Goal: Task Accomplishment & Management: Manage account settings

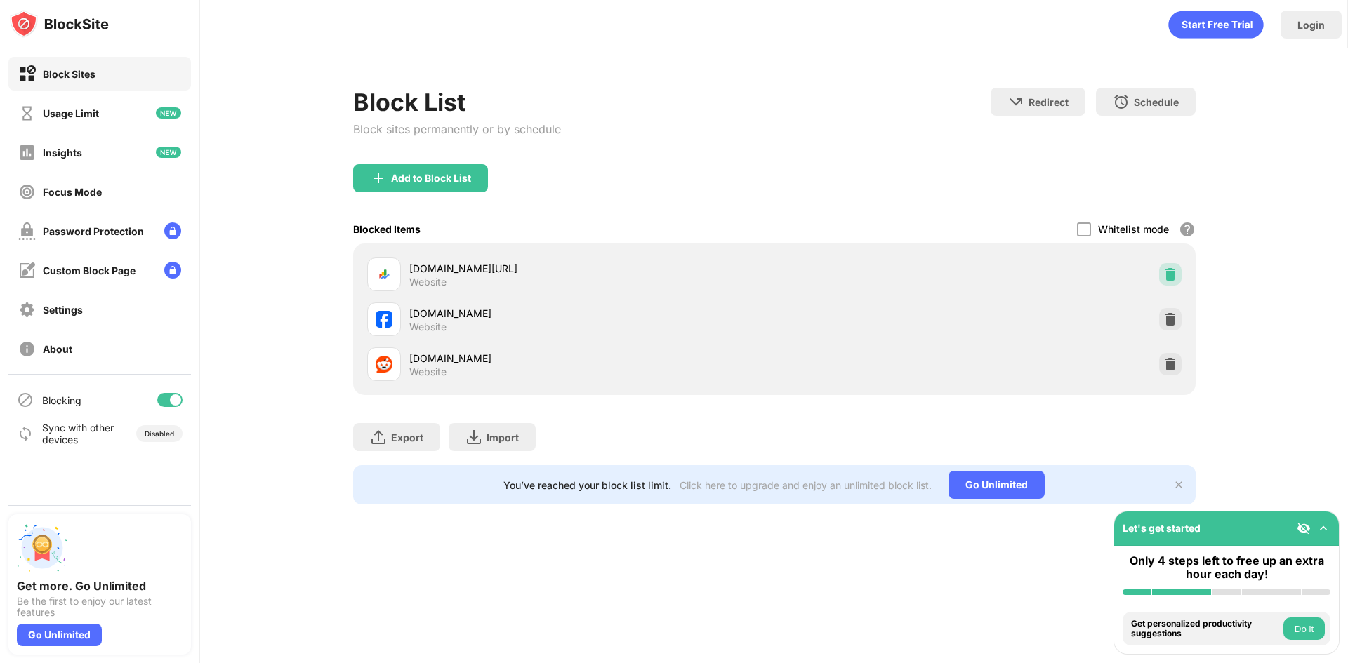
click at [1167, 270] on img at bounding box center [1170, 274] width 14 height 14
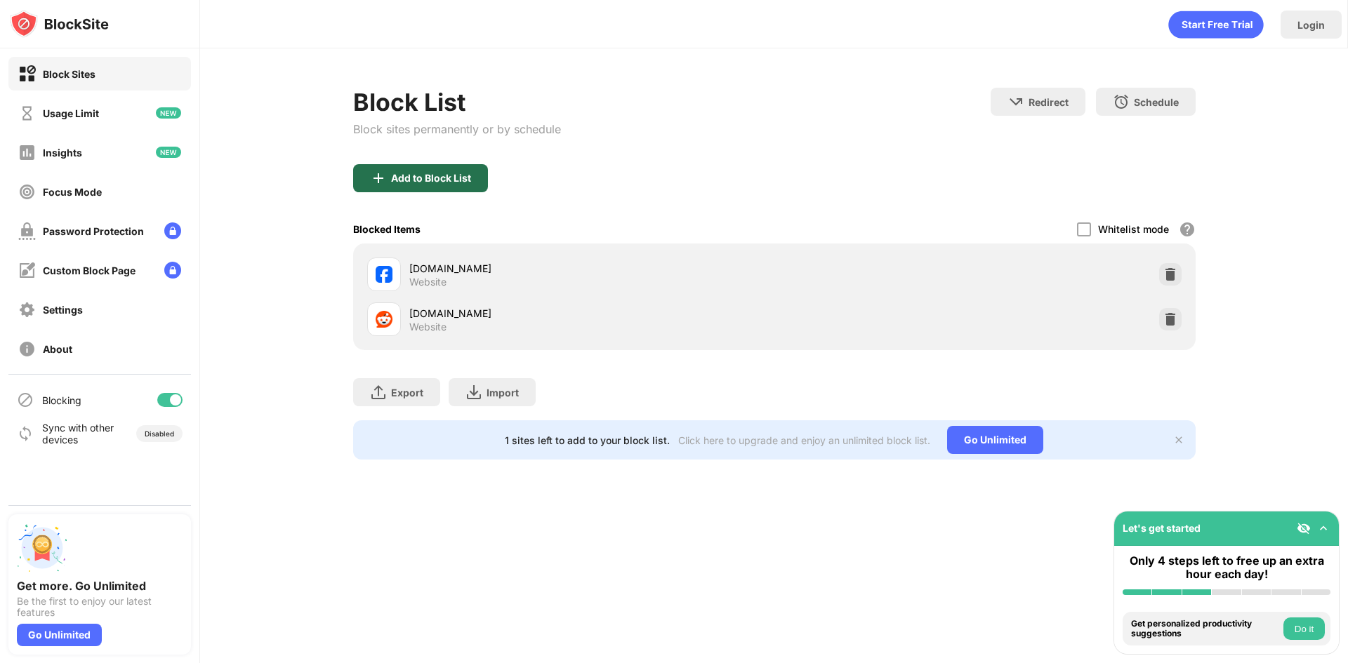
click at [439, 185] on div "Add to Block List" at bounding box center [420, 178] width 135 height 28
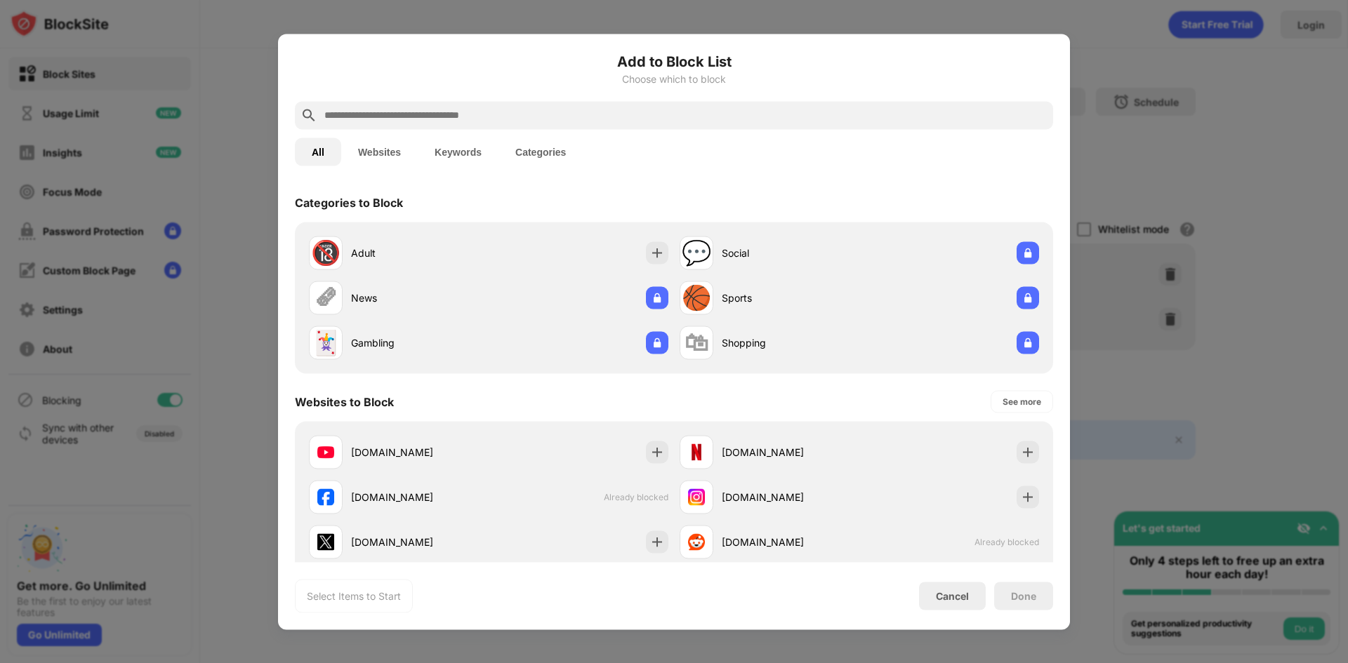
click at [483, 119] on input "text" at bounding box center [685, 115] width 724 height 17
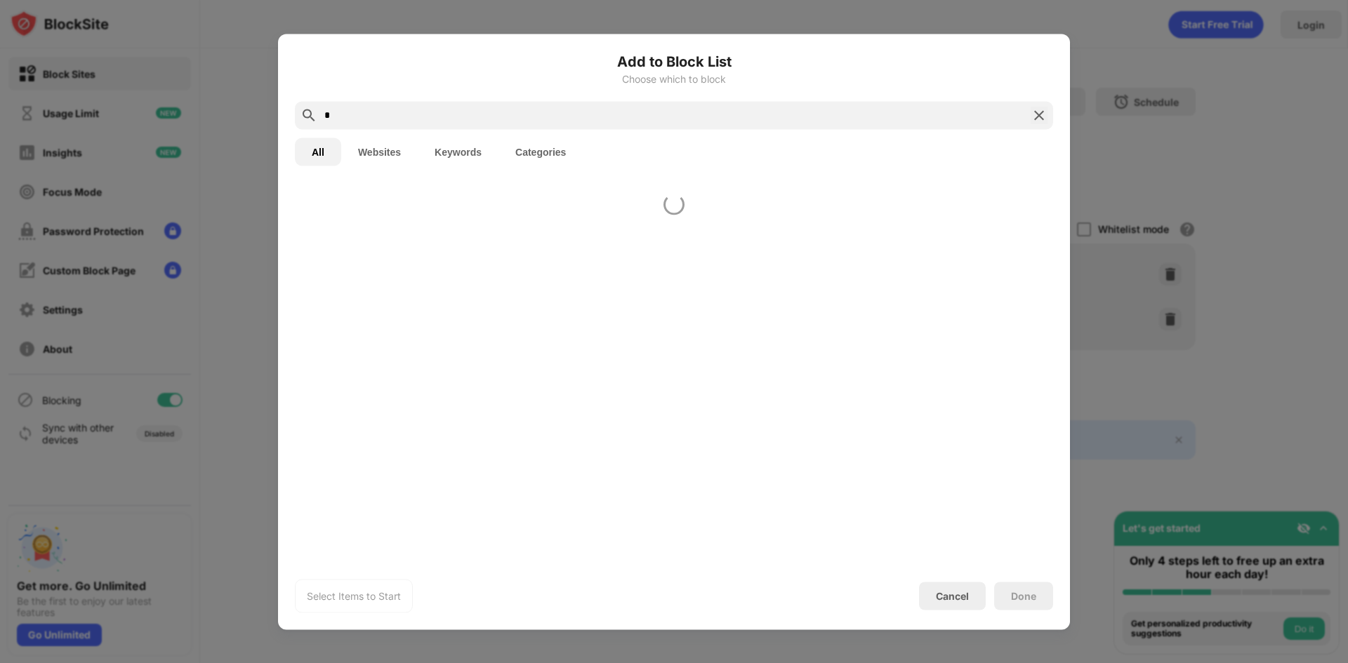
drag, startPoint x: 472, startPoint y: 120, endPoint x: 110, endPoint y: 170, distance: 364.9
click at [106, 663] on div "Add to Block List Choose which to block * All Websites Keywords Categories Sele…" at bounding box center [674, 663] width 1348 height 0
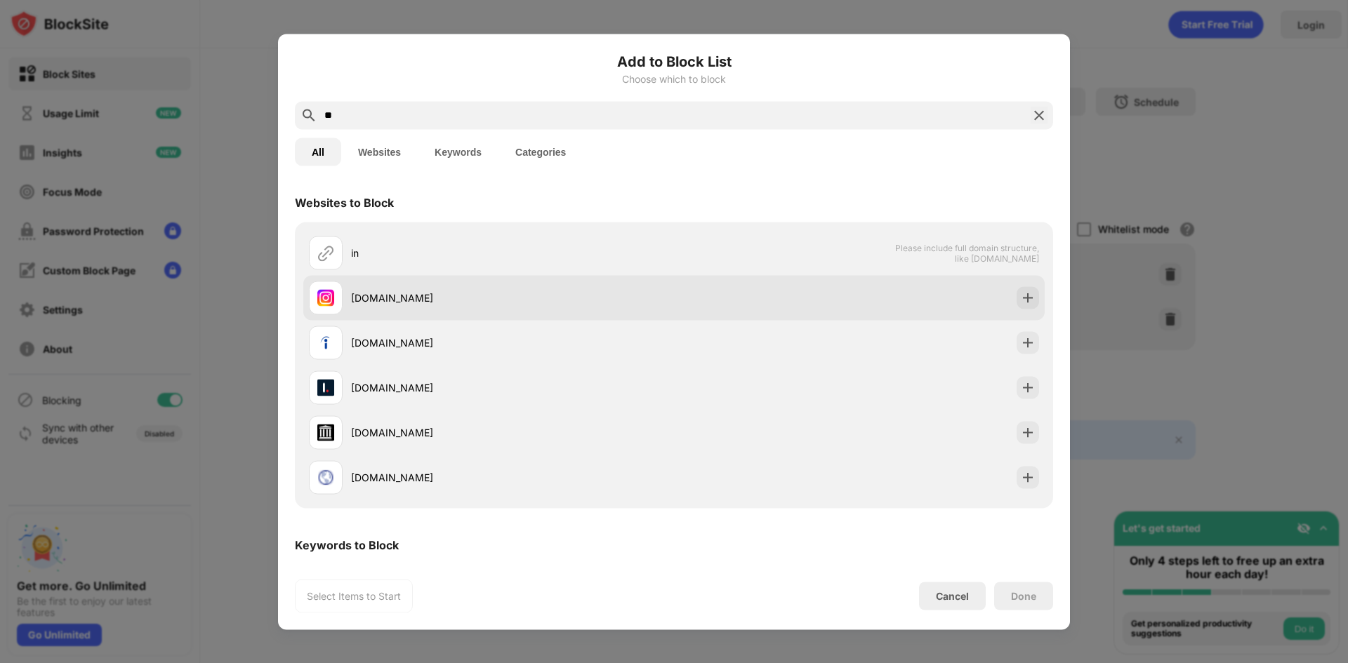
type input "**"
click at [499, 284] on div "[DOMAIN_NAME]" at bounding box center [491, 298] width 365 height 34
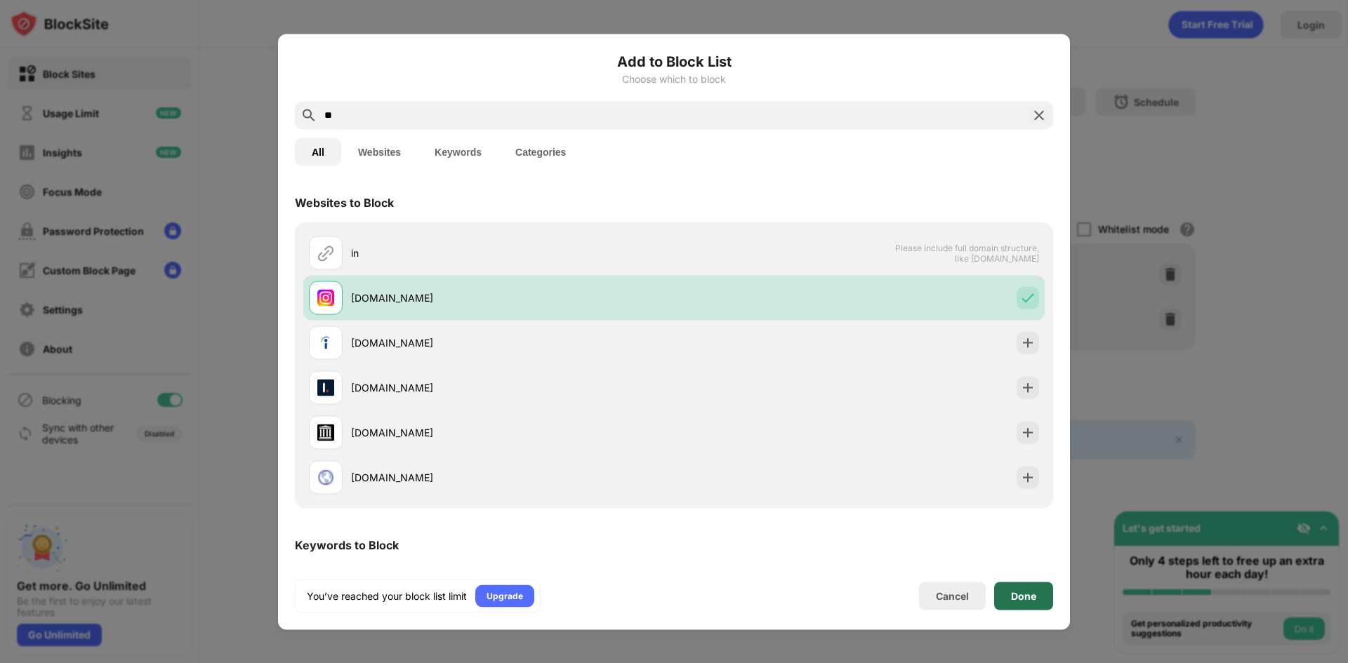
click at [1028, 597] on div "Done" at bounding box center [1023, 595] width 25 height 11
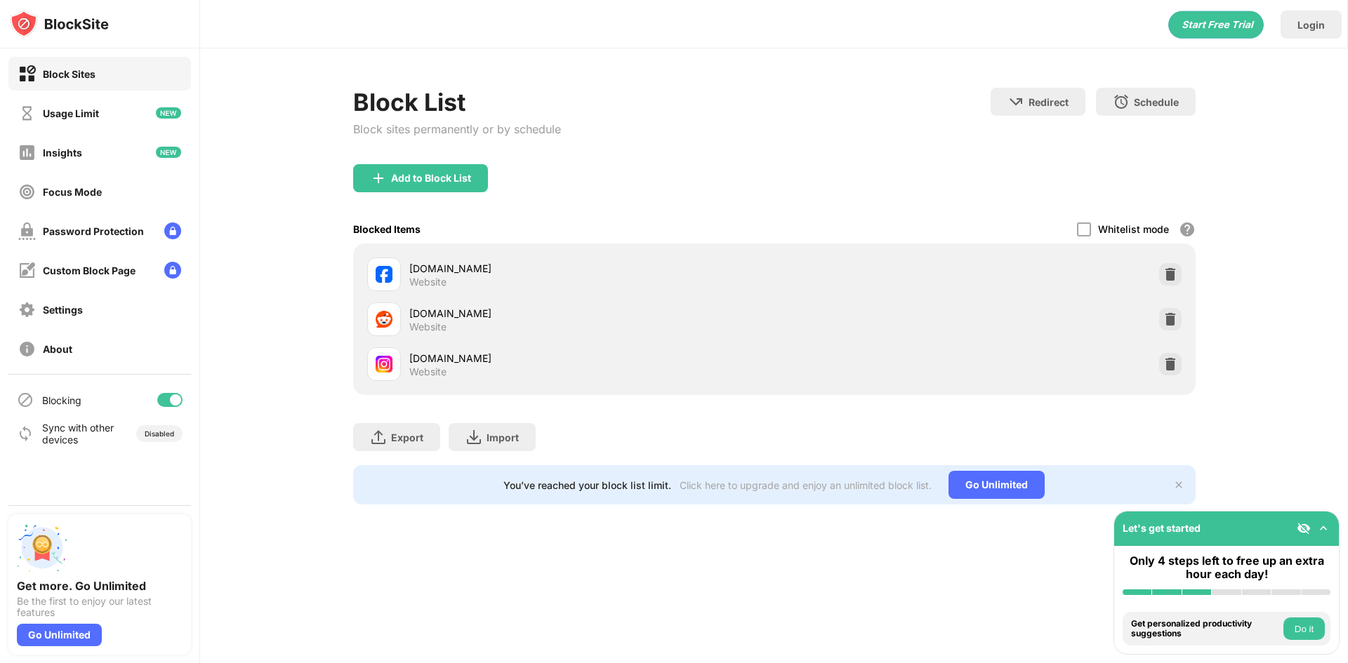
click at [587, 177] on div "Add to Block List" at bounding box center [774, 189] width 842 height 51
click at [677, 79] on div "Block List Block sites permanently or by schedule Redirect Choose a site to be …" at bounding box center [774, 296] width 1148 height 496
click at [137, 105] on div "Usage Limit" at bounding box center [99, 113] width 183 height 34
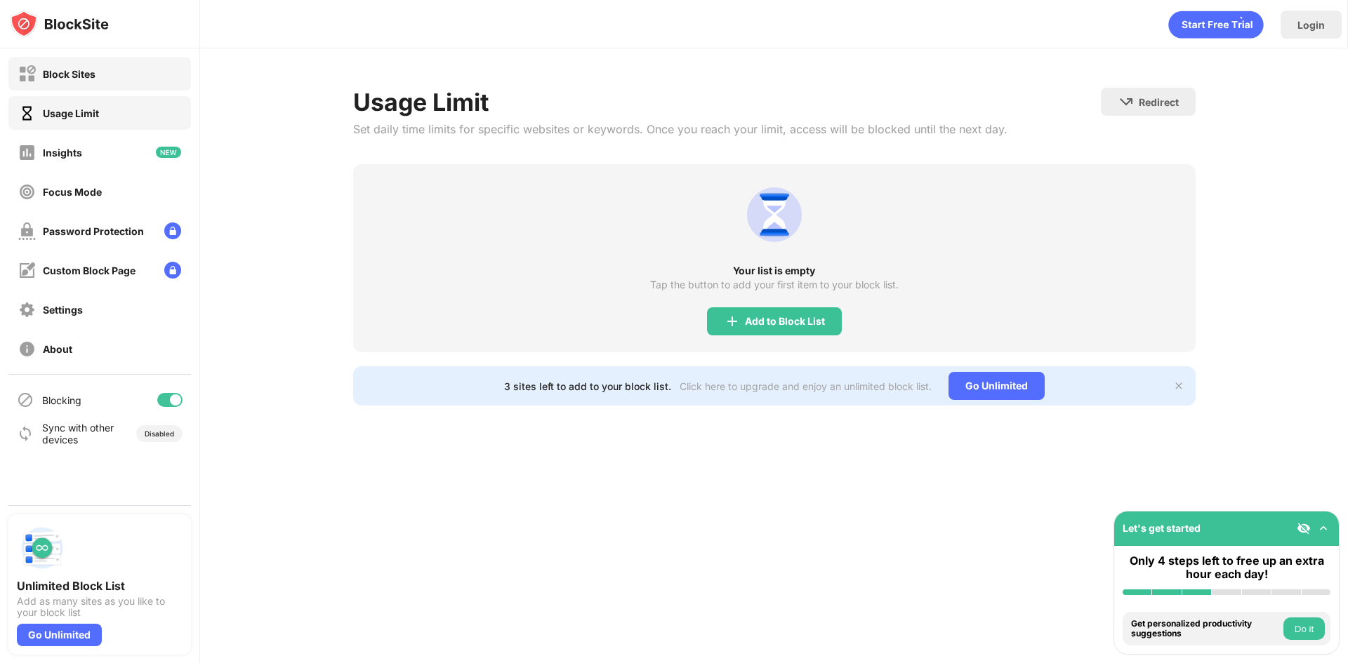
click at [129, 79] on div "Block Sites" at bounding box center [99, 74] width 183 height 34
